Goal: Transaction & Acquisition: Purchase product/service

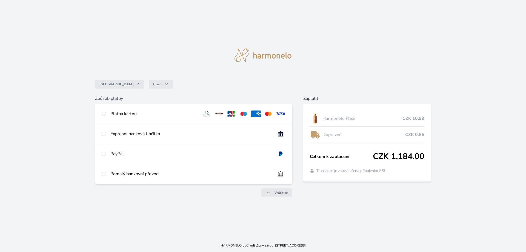
drag, startPoint x: 103, startPoint y: 150, endPoint x: 103, endPoint y: 155, distance: 4.4
click at [103, 155] on div at bounding box center [104, 153] width 4 height 7
radio input "true"
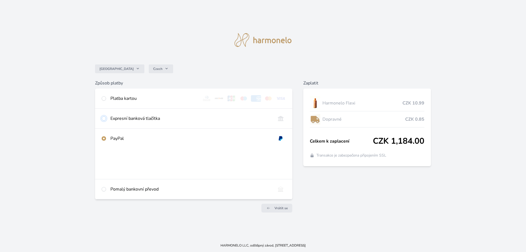
click at [102, 119] on input "radio" at bounding box center [104, 118] width 4 height 4
radio input "true"
radio input "false"
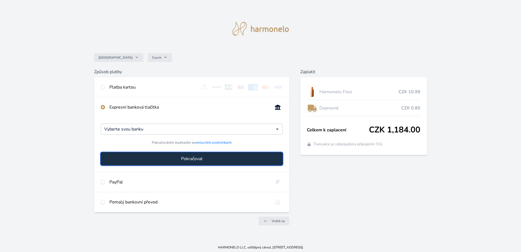
click at [184, 158] on span "Pokračovat" at bounding box center [192, 158] width 22 height 7
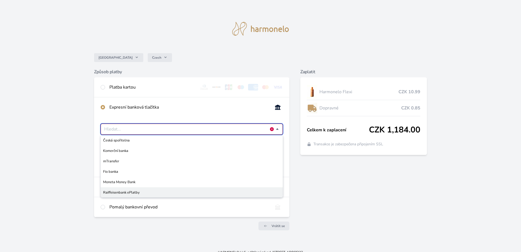
click at [159, 194] on span "Raiffeisenbank ePlatby" at bounding box center [191, 191] width 177 height 5
type input "Raiffeisenbank ePlatby"
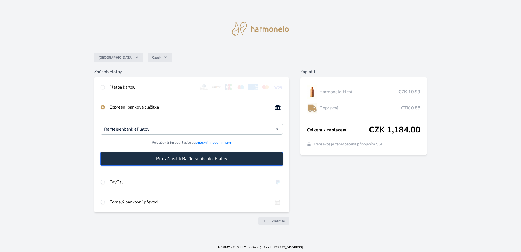
click at [190, 160] on span "Pokračovat k Raiffeisenbank ePlatby" at bounding box center [191, 158] width 71 height 7
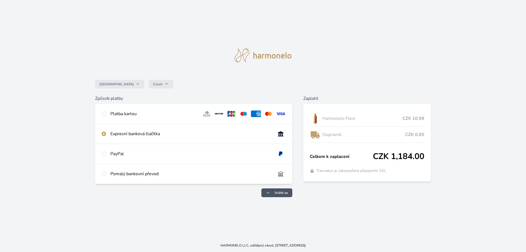
click at [284, 194] on span "Vrátit se" at bounding box center [280, 192] width 13 height 4
